Goal: Task Accomplishment & Management: Manage account settings

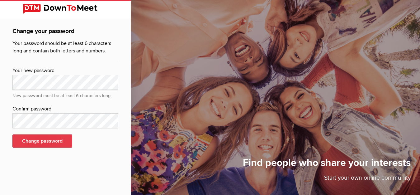
click at [43, 136] on button "Change password" at bounding box center [42, 140] width 60 height 13
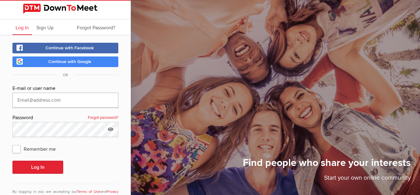
click at [38, 101] on input "text" at bounding box center [65, 100] width 106 height 15
paste input "[PERSON_NAME][EMAIL_ADDRESS][DOMAIN_NAME]"
type input "[PERSON_NAME][EMAIL_ADDRESS][DOMAIN_NAME]"
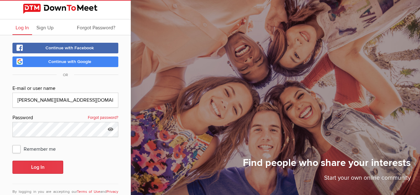
click at [41, 167] on button "Log In" at bounding box center [37, 166] width 51 height 13
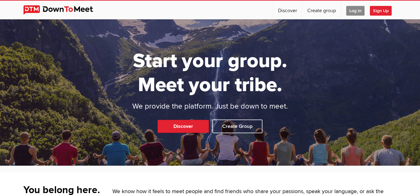
click at [354, 15] on span "Log In" at bounding box center [356, 11] width 18 height 10
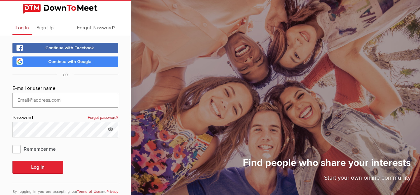
click at [38, 102] on input "text" at bounding box center [65, 100] width 106 height 15
paste input "[PERSON_NAME][EMAIL_ADDRESS][DOMAIN_NAME]"
type input "[PERSON_NAME][EMAIL_ADDRESS][DOMAIN_NAME]"
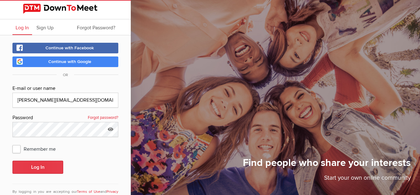
click at [41, 162] on button "Log In" at bounding box center [37, 166] width 51 height 13
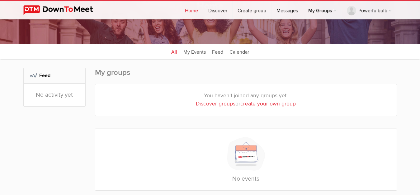
scroll to position [51, 0]
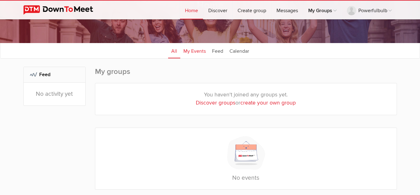
click at [194, 53] on link "My Events" at bounding box center [194, 51] width 29 height 16
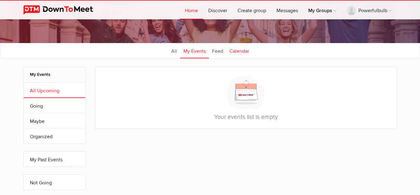
click at [239, 53] on link "Calendar" at bounding box center [240, 51] width 26 height 16
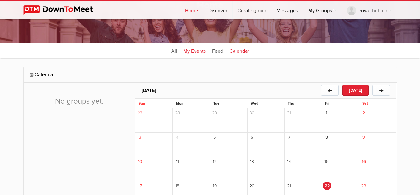
click at [193, 53] on link "My Events" at bounding box center [194, 51] width 29 height 16
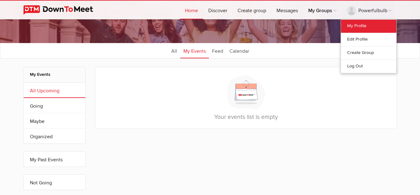
click at [359, 26] on link "My Profile" at bounding box center [368, 26] width 55 height 13
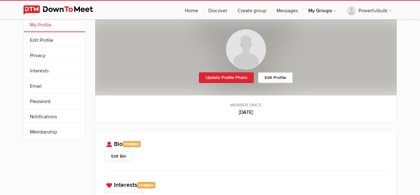
scroll to position [11, 0]
